Goal: Task Accomplishment & Management: Manage account settings

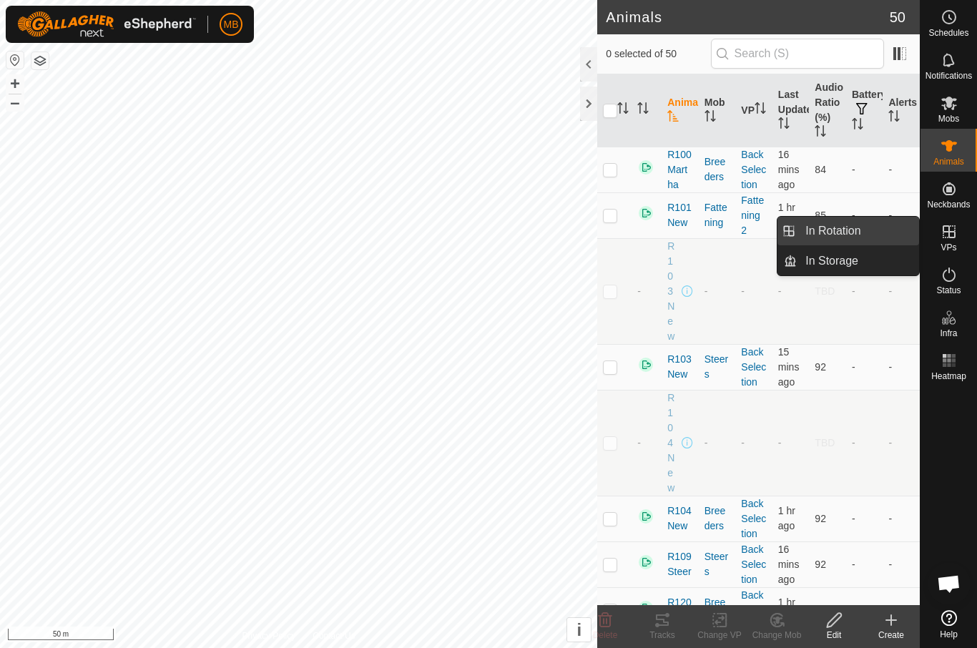
click at [885, 235] on link "In Rotation" at bounding box center [858, 231] width 122 height 29
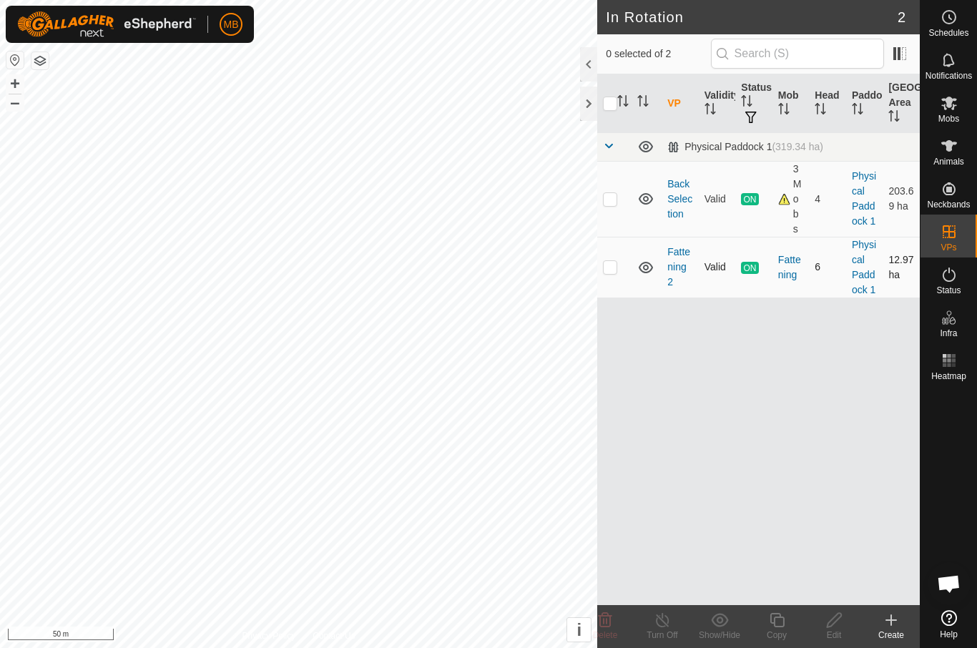
click at [614, 273] on td at bounding box center [614, 267] width 34 height 61
checkbox input "true"
click at [795, 639] on div "Copy" at bounding box center [776, 635] width 57 height 13
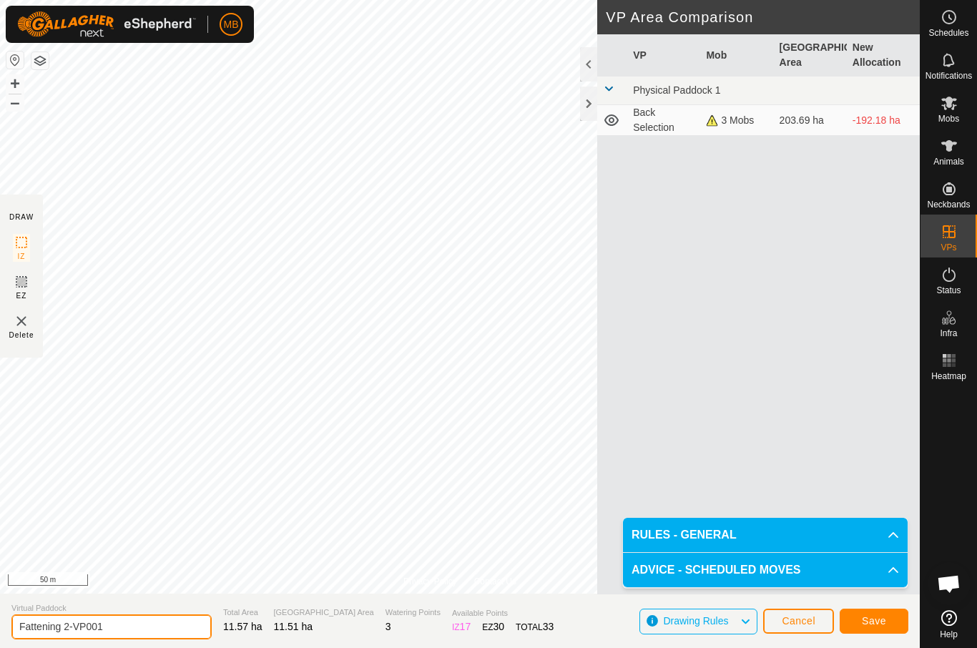
click at [144, 627] on input "Fattening 2-VP001" at bounding box center [111, 626] width 200 height 25
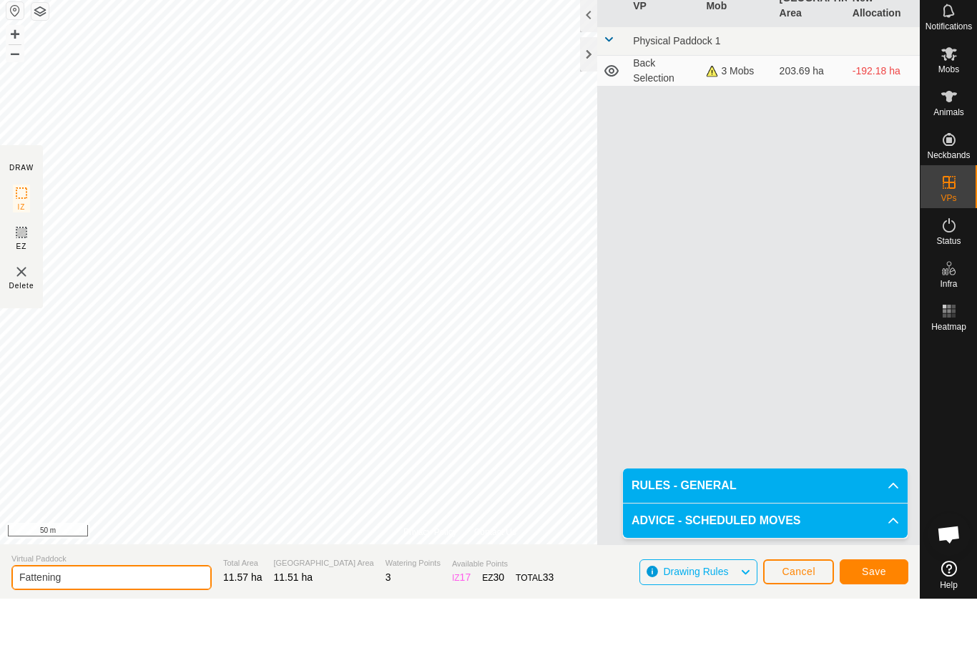
type input "Fattening"
click at [885, 615] on span "Save" at bounding box center [874, 620] width 24 height 11
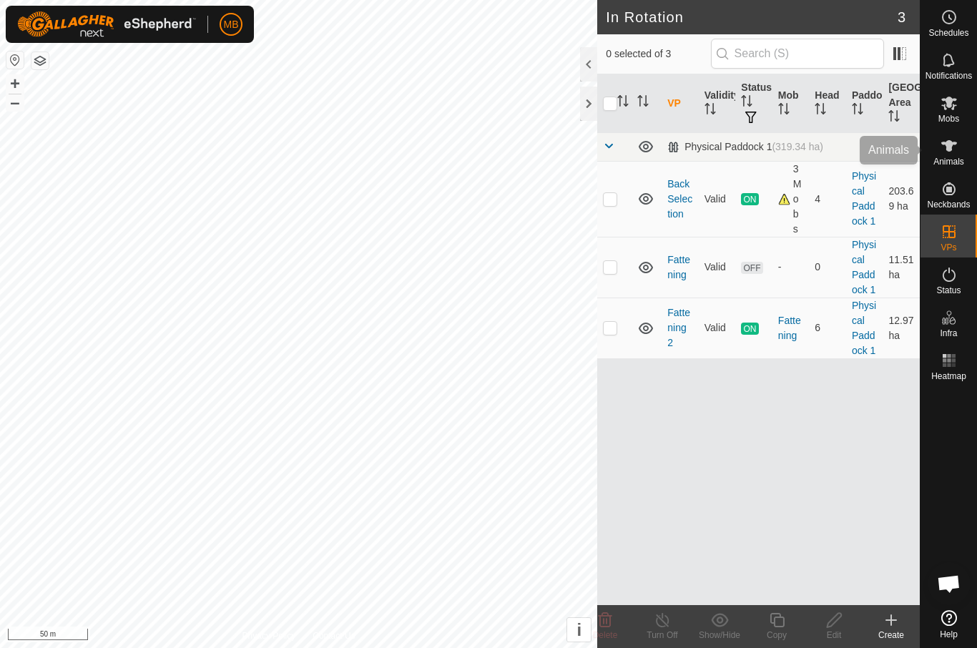
click at [959, 130] on div "Animals" at bounding box center [949, 150] width 57 height 43
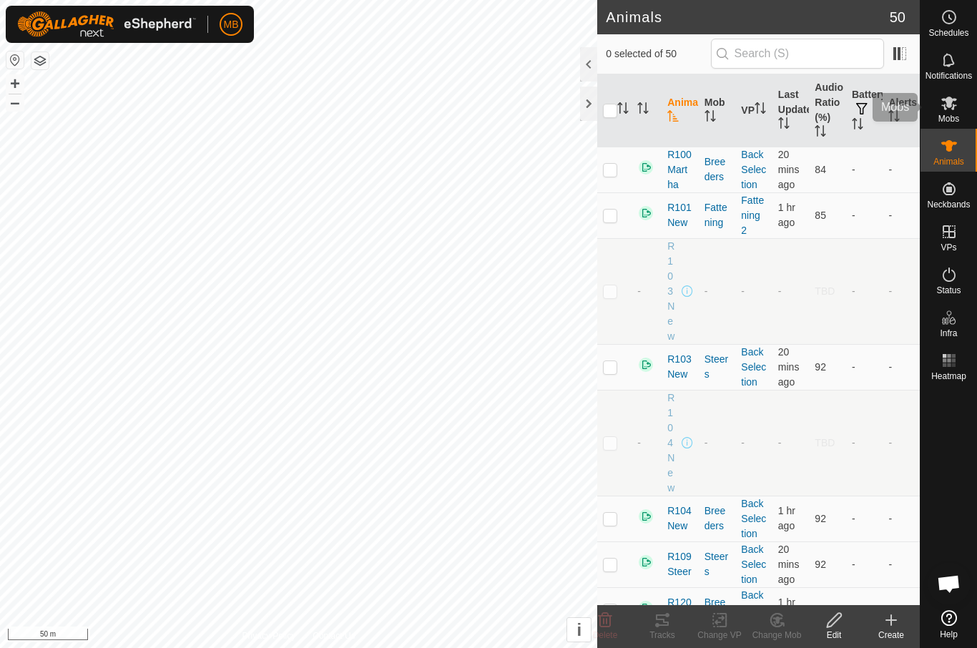
click at [953, 112] on es-mob-svg-icon at bounding box center [949, 103] width 26 height 23
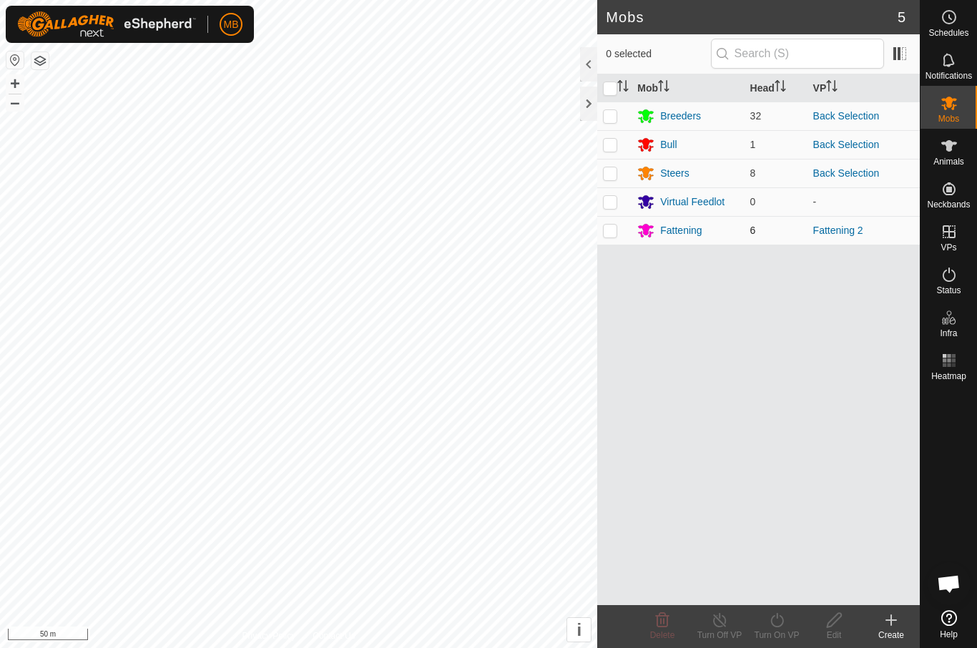
click at [619, 228] on td at bounding box center [614, 230] width 34 height 29
checkbox input "true"
click at [688, 231] on div "Fattening" at bounding box center [680, 230] width 41 height 15
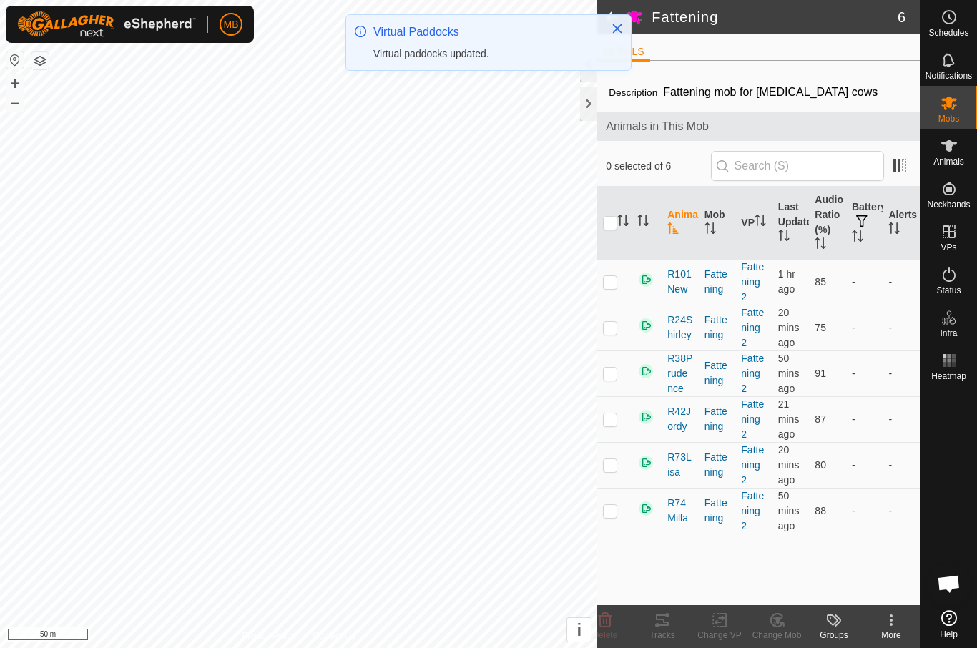
click at [616, 219] on input "checkbox" at bounding box center [610, 223] width 14 height 14
checkbox input "true"
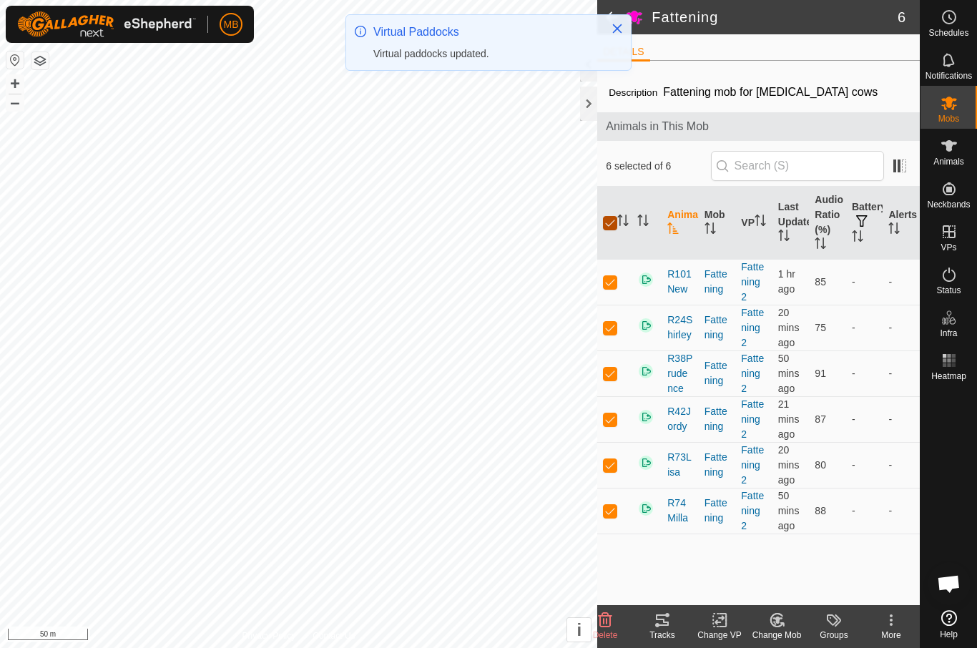
checkbox input "true"
click at [728, 631] on div "Change VP" at bounding box center [719, 635] width 57 height 13
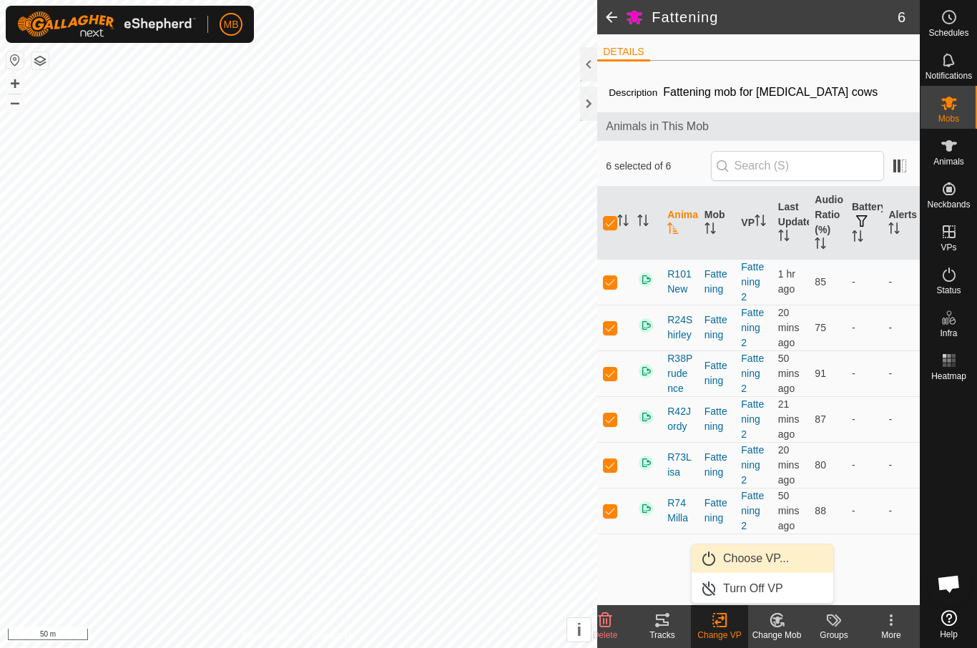
click at [780, 562] on span "Choose VP..." at bounding box center [756, 558] width 66 height 17
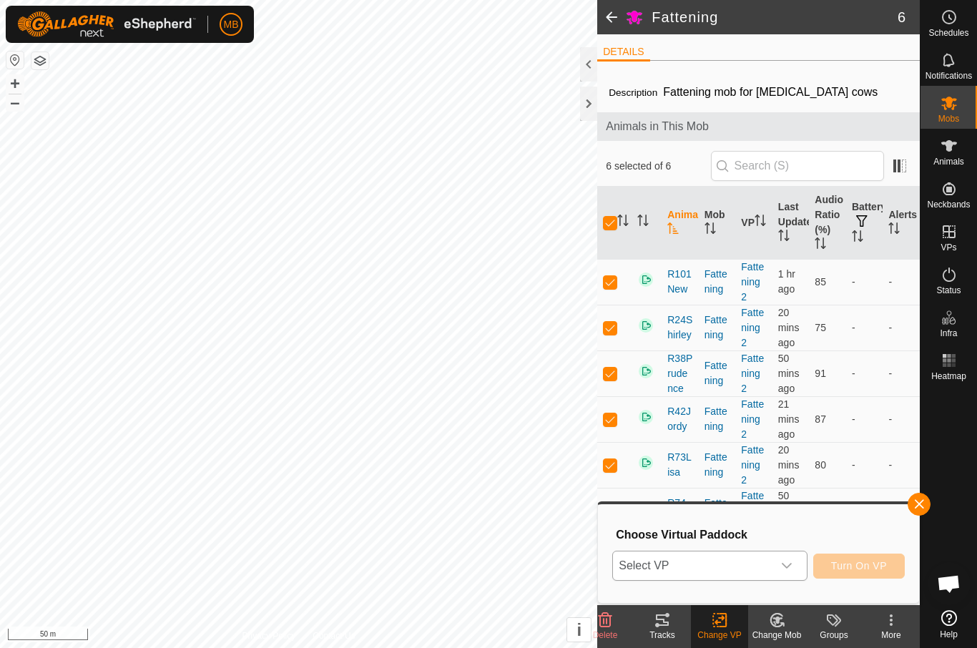
click at [753, 575] on span "Select VP" at bounding box center [692, 566] width 159 height 29
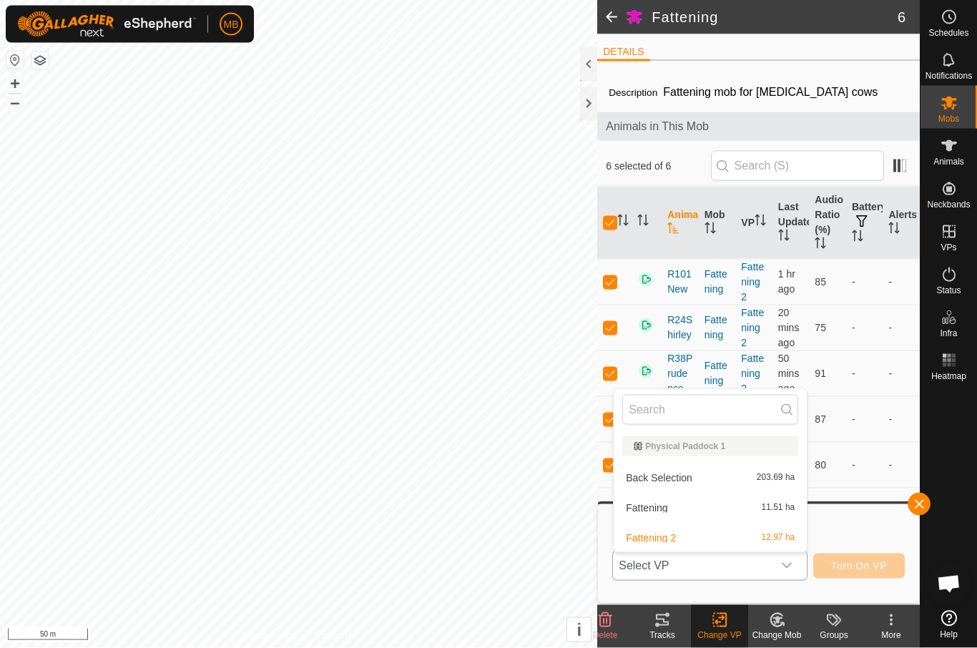
click at [749, 510] on div "Fattening 11.51 ha" at bounding box center [710, 507] width 176 height 17
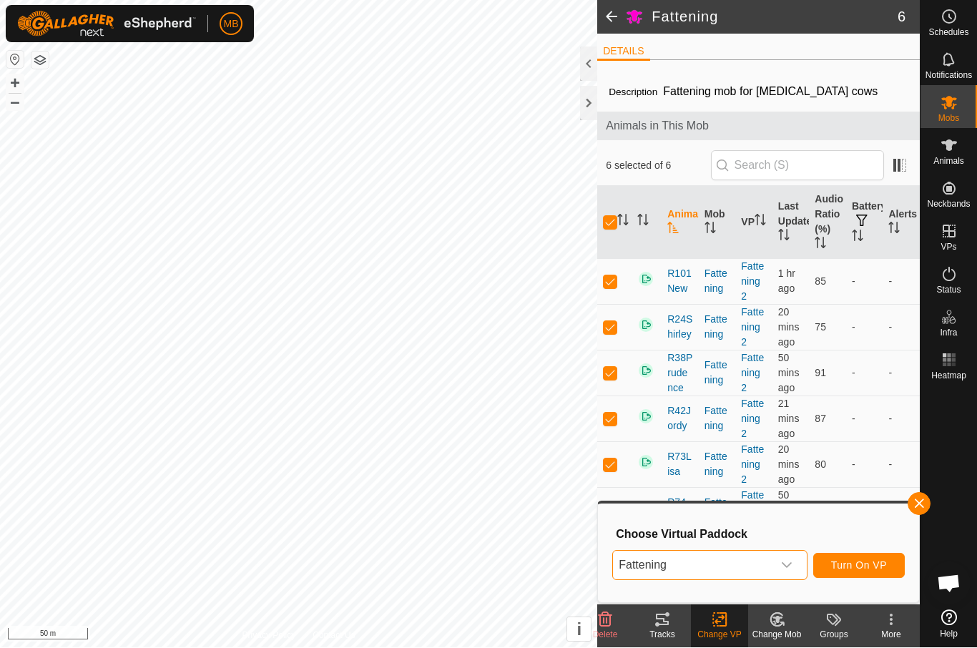
click at [879, 565] on span "Turn On VP" at bounding box center [859, 565] width 56 height 11
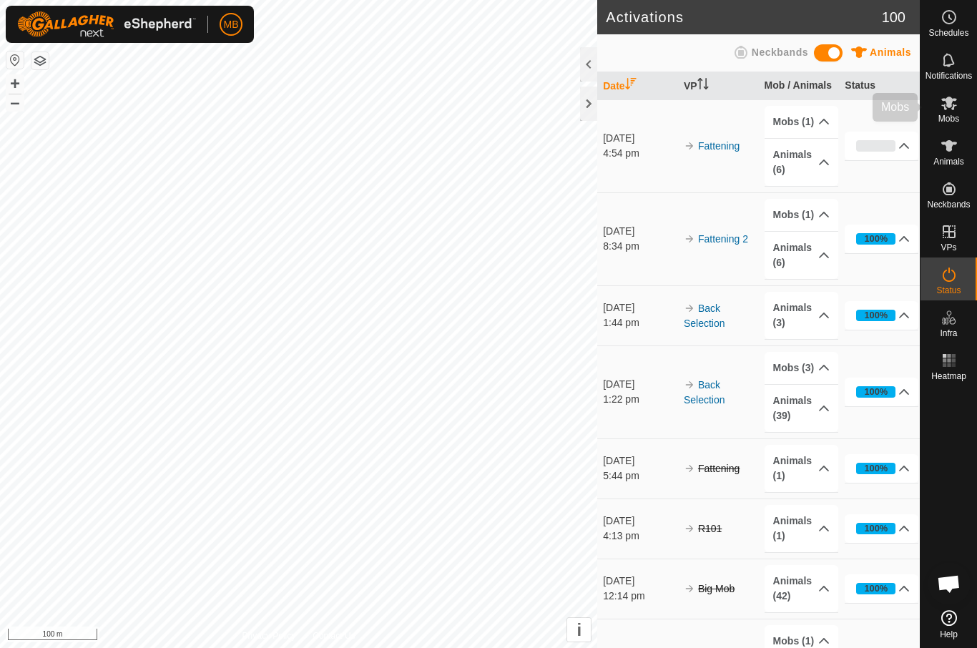
click at [957, 110] on icon at bounding box center [949, 102] width 17 height 17
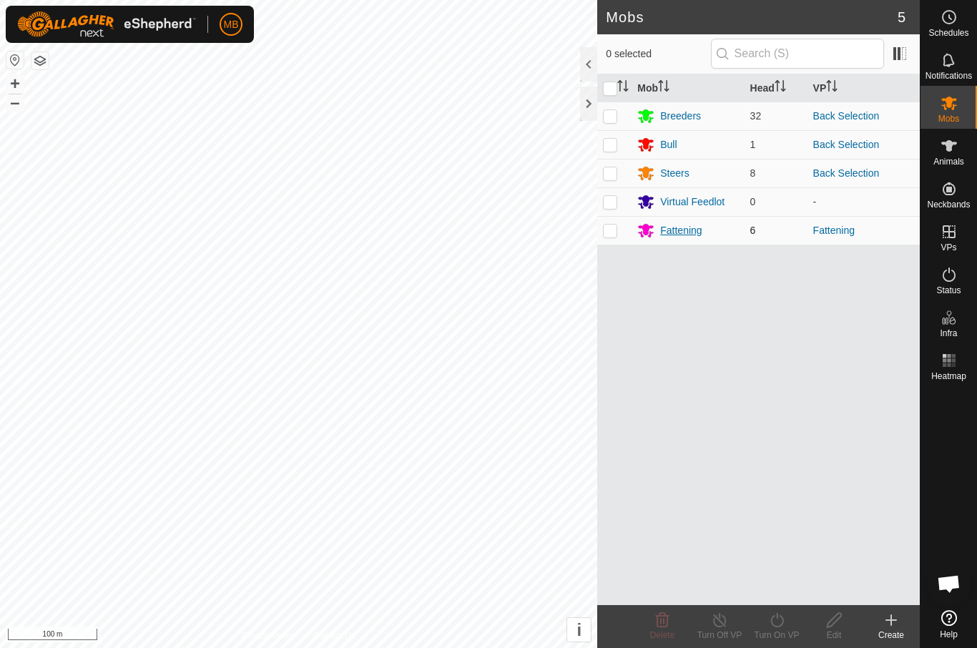
click at [700, 232] on div "Fattening" at bounding box center [680, 230] width 41 height 15
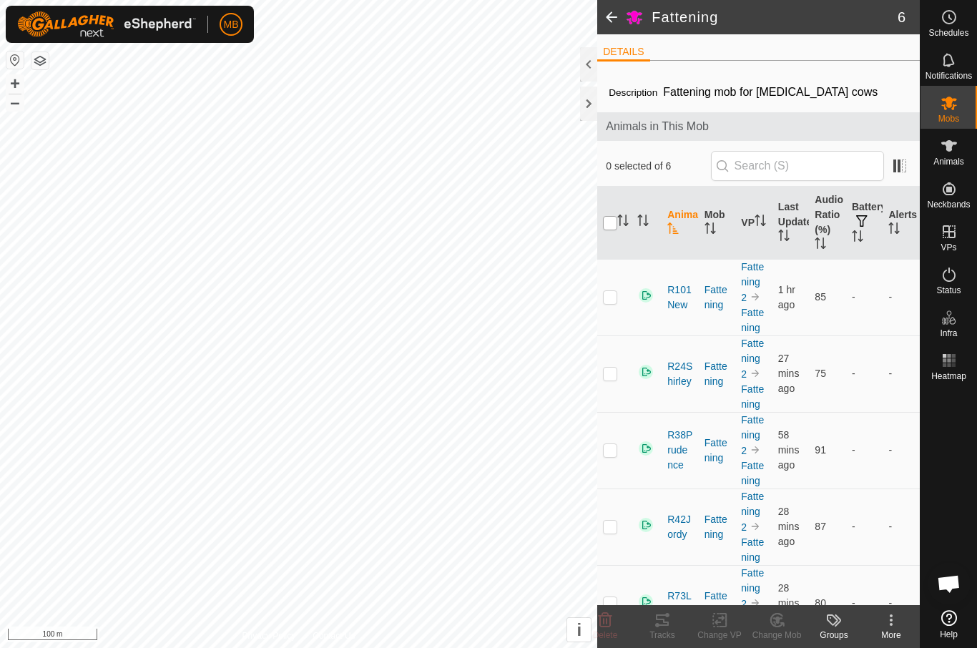
click at [614, 230] on input "checkbox" at bounding box center [610, 223] width 14 height 14
checkbox input "true"
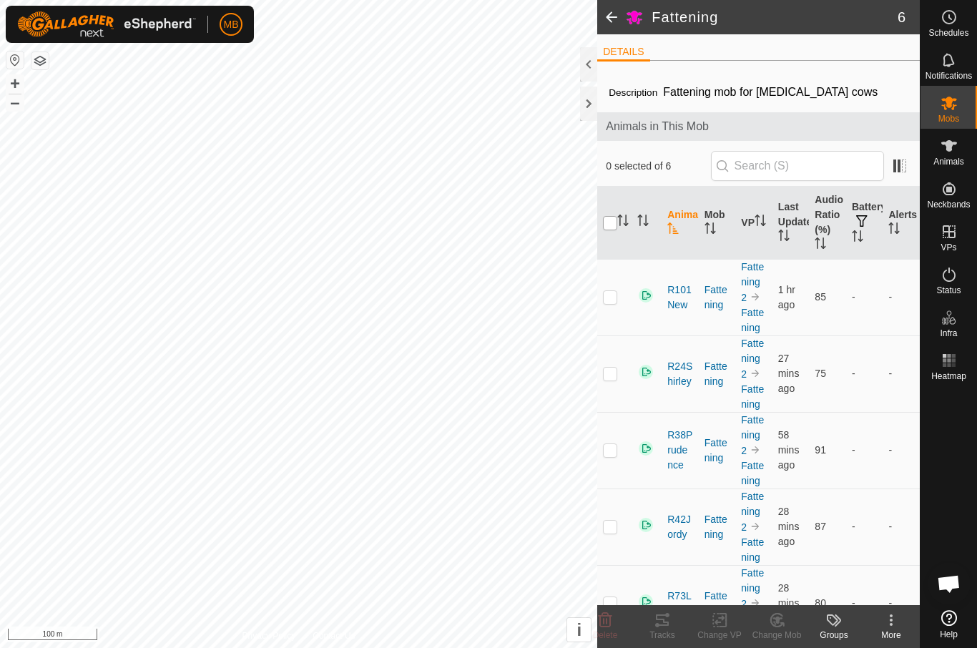
checkbox input "true"
click at [662, 627] on icon at bounding box center [662, 620] width 17 height 17
